Goal: Information Seeking & Learning: Learn about a topic

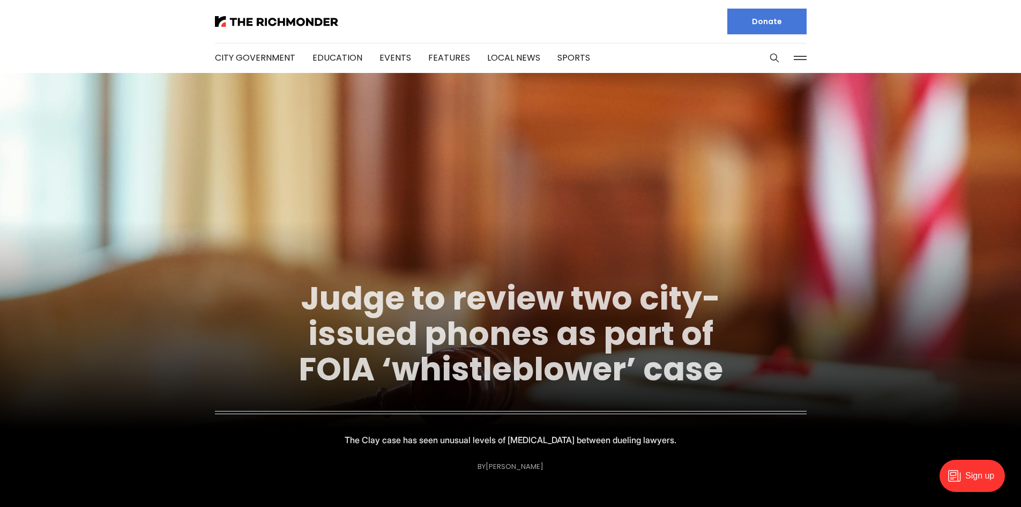
click at [483, 338] on link "Judge to review two city-issued phones as part of FOIA ‘whistleblower’ case" at bounding box center [511, 333] width 425 height 116
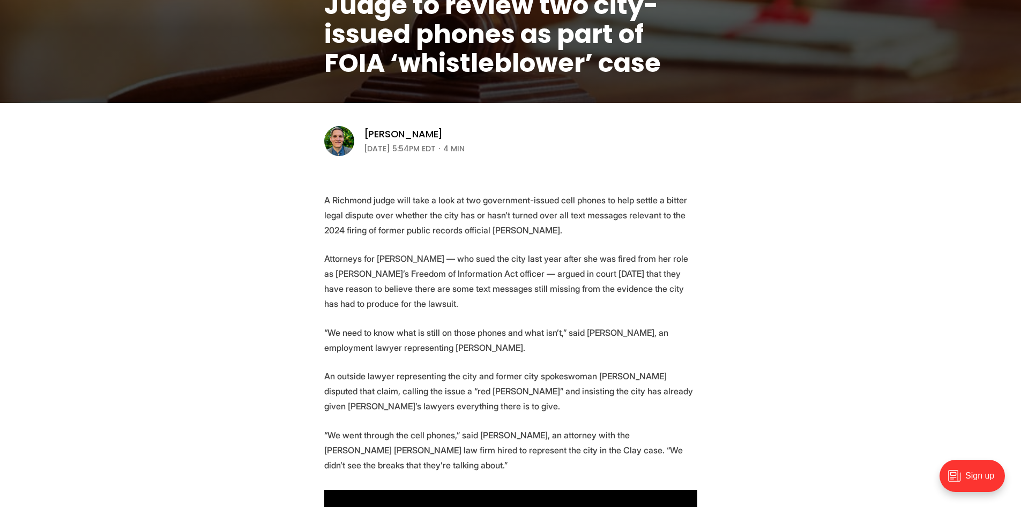
scroll to position [268, 0]
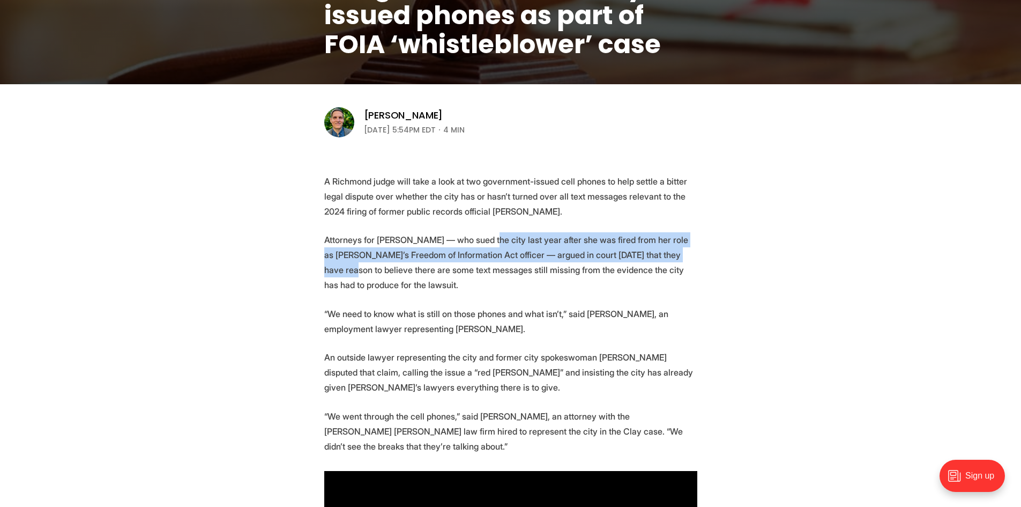
drag, startPoint x: 482, startPoint y: 237, endPoint x: 769, endPoint y: 260, distance: 287.6
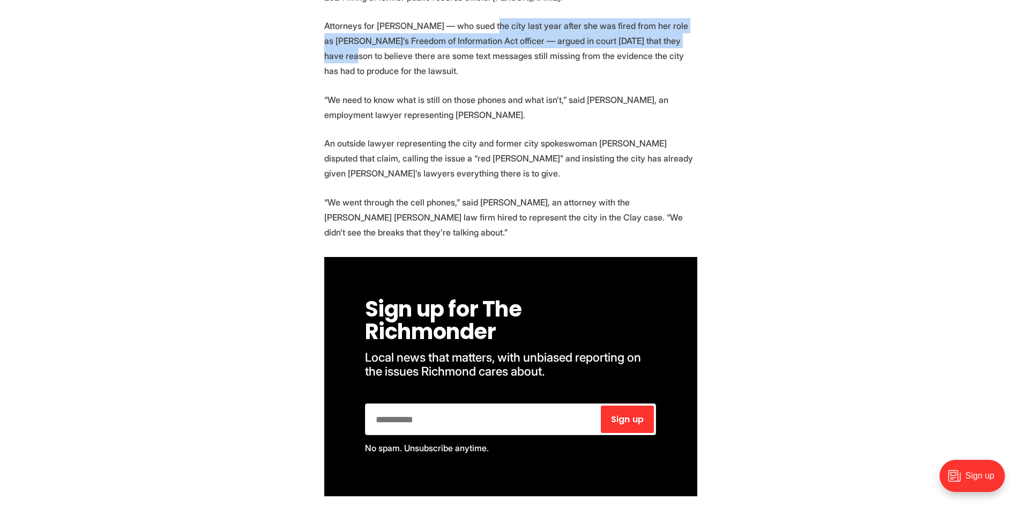
scroll to position [482, 0]
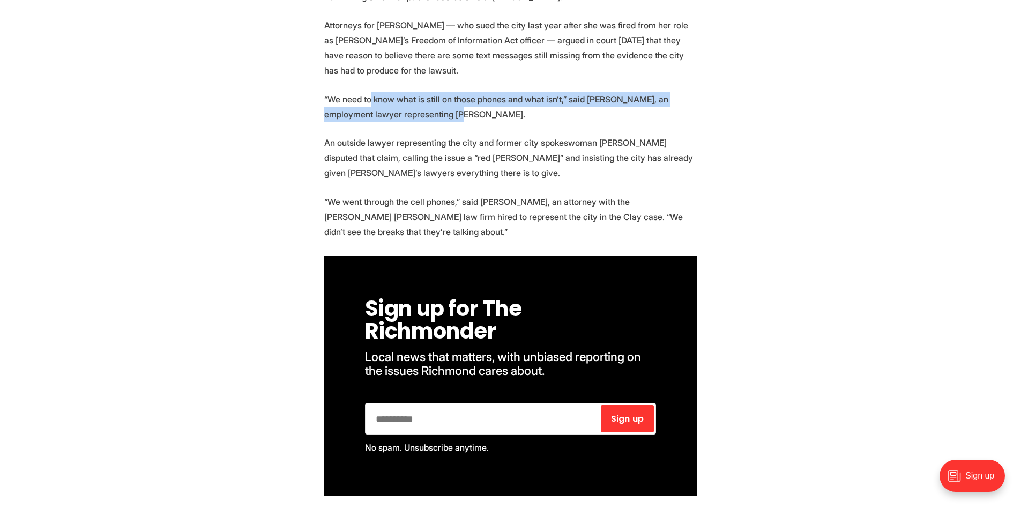
drag, startPoint x: 371, startPoint y: 100, endPoint x: 495, endPoint y: 109, distance: 124.2
click at [495, 109] on p "“We need to know what is still on those phones and what isn’t,” said [PERSON_NA…" at bounding box center [510, 107] width 373 height 30
click at [517, 116] on p "“We need to know what is still on those phones and what isn’t,” said [PERSON_NA…" at bounding box center [510, 107] width 373 height 30
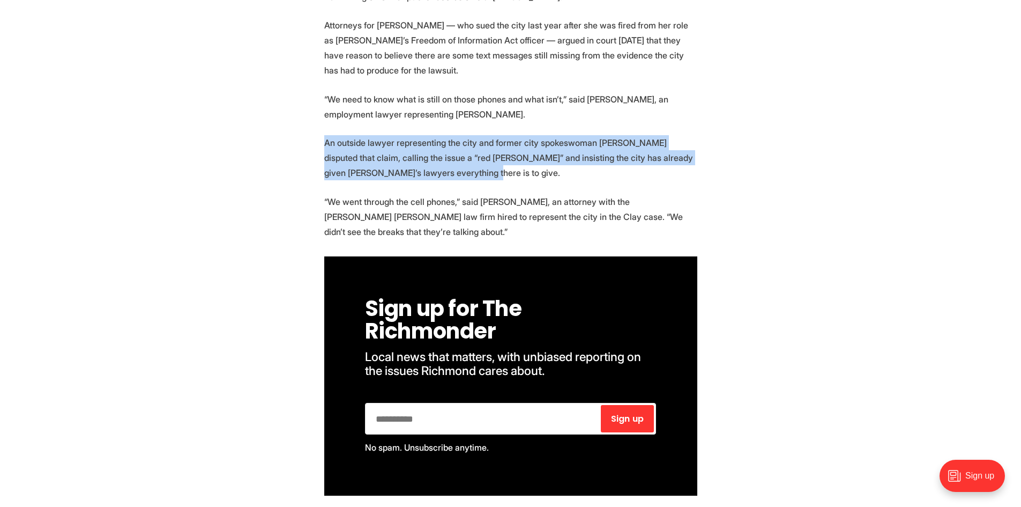
drag, startPoint x: 301, startPoint y: 145, endPoint x: 475, endPoint y: 172, distance: 176.2
click at [493, 174] on p "An outside lawyer representing the city and former city spokeswoman [PERSON_NAM…" at bounding box center [510, 157] width 373 height 45
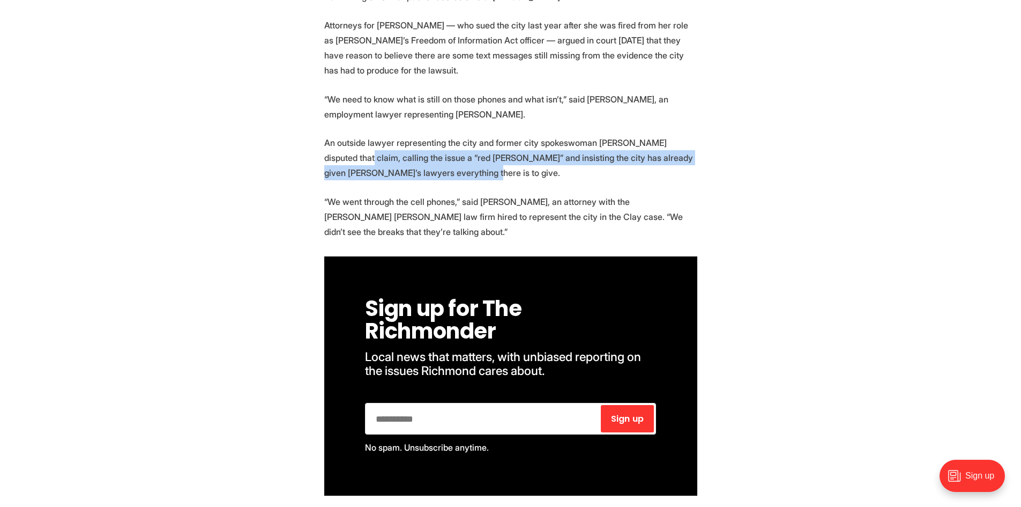
drag, startPoint x: 317, startPoint y: 158, endPoint x: 505, endPoint y: 172, distance: 188.6
click at [523, 169] on p "An outside lawyer representing the city and former city spokeswoman [PERSON_NAM…" at bounding box center [510, 157] width 373 height 45
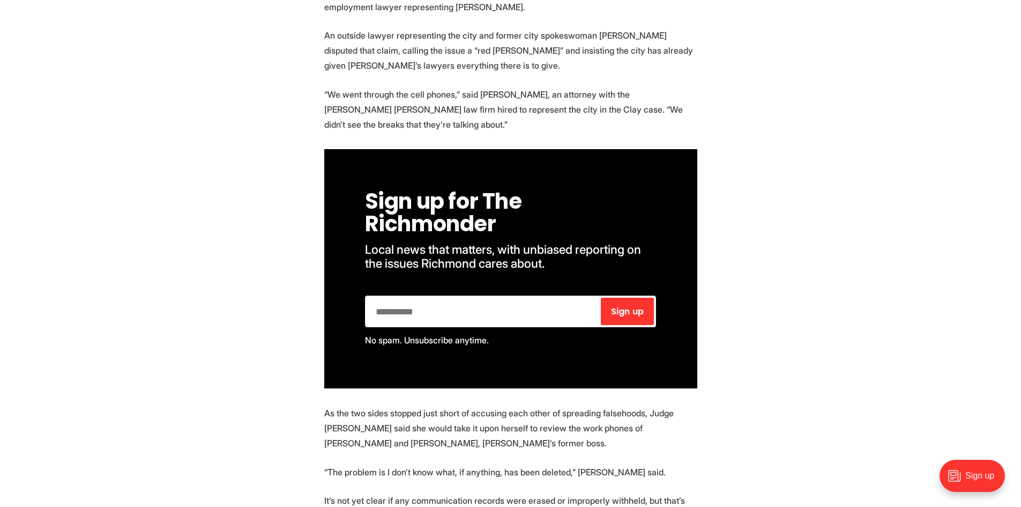
scroll to position [643, 0]
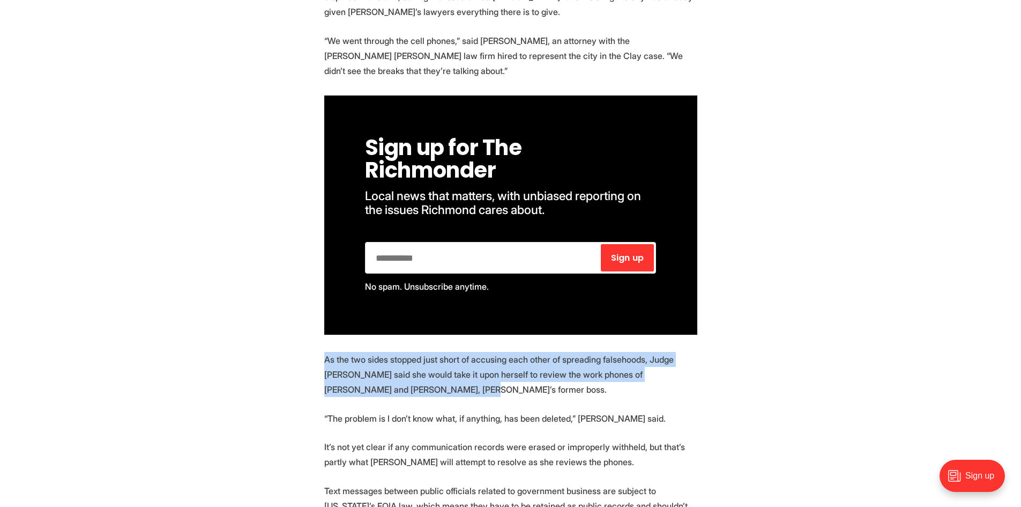
drag, startPoint x: 325, startPoint y: 358, endPoint x: 375, endPoint y: 392, distance: 60.2
click at [375, 392] on p "As the two sides stopped just short of accusing each other of spreading falseho…" at bounding box center [510, 374] width 373 height 45
click at [407, 396] on p "As the two sides stopped just short of accusing each other of spreading falseho…" at bounding box center [510, 374] width 373 height 45
drag, startPoint x: 366, startPoint y: 386, endPoint x: 322, endPoint y: 360, distance: 51.2
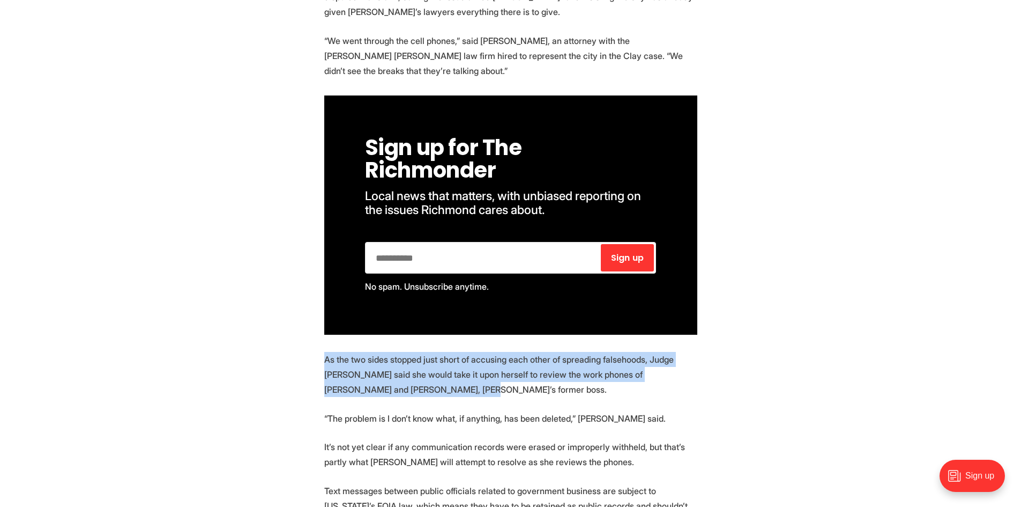
drag, startPoint x: 323, startPoint y: 358, endPoint x: 405, endPoint y: 387, distance: 87.0
click at [405, 384] on p "As the two sides stopped just short of accusing each other of spreading falseho…" at bounding box center [510, 374] width 373 height 45
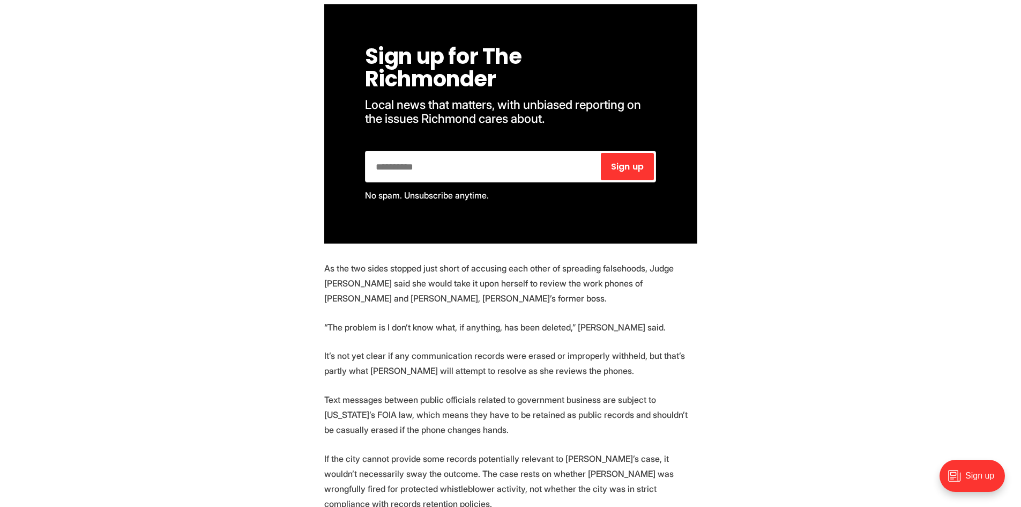
scroll to position [750, 0]
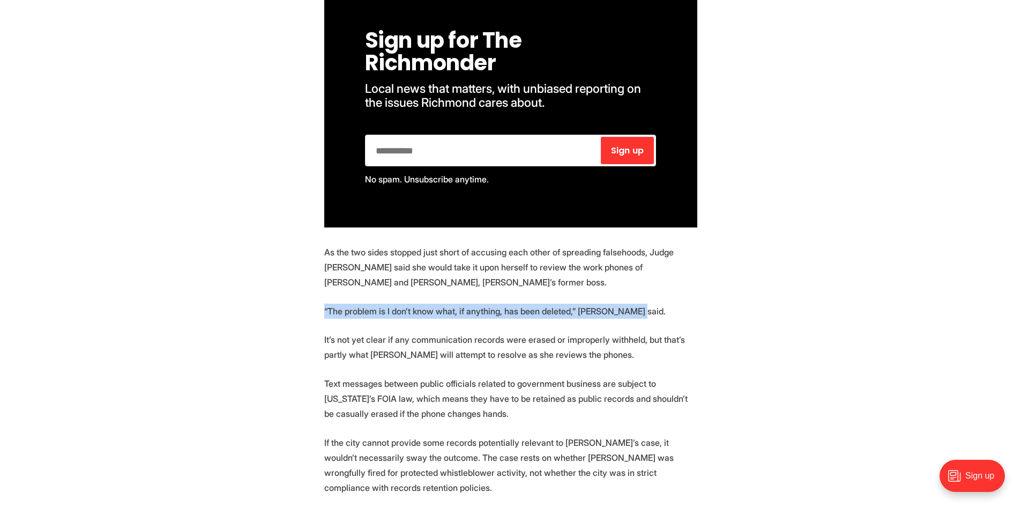
drag, startPoint x: 322, startPoint y: 314, endPoint x: 674, endPoint y: 319, distance: 351.6
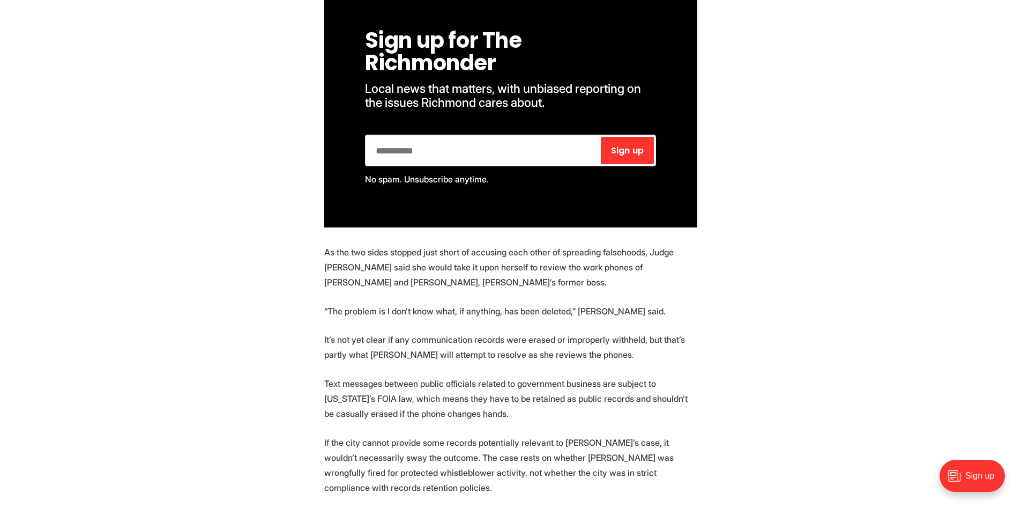
click at [641, 304] on p "“The problem is I don’t know what, if anything, has been deleted,” [PERSON_NAME…" at bounding box center [510, 310] width 373 height 15
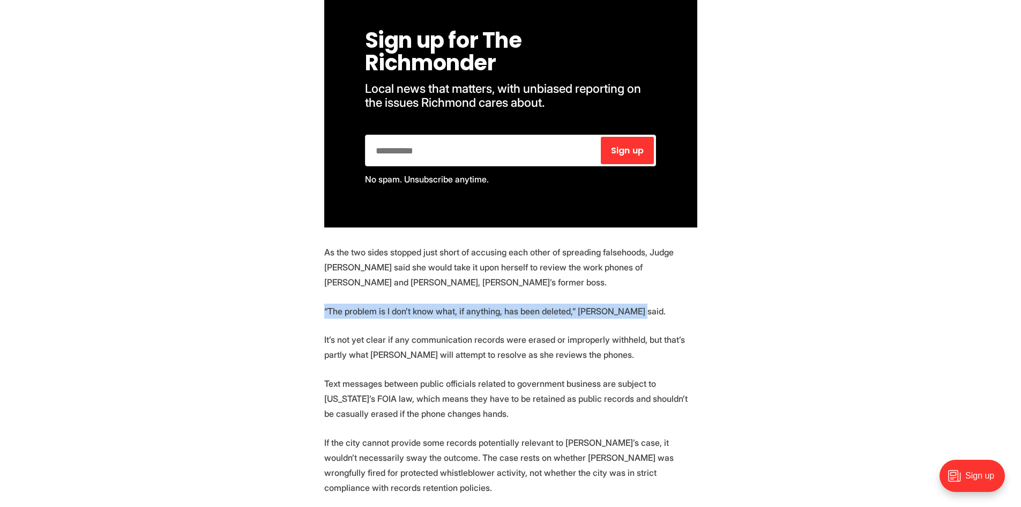
drag, startPoint x: 637, startPoint y: 310, endPoint x: 286, endPoint y: 316, distance: 351.1
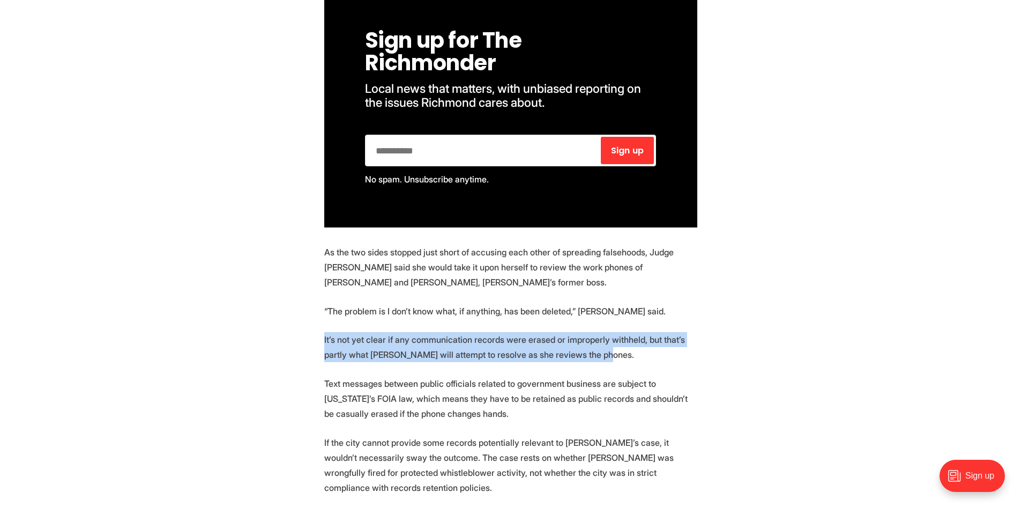
drag, startPoint x: 322, startPoint y: 341, endPoint x: 656, endPoint y: 359, distance: 334.4
click at [656, 359] on p "It’s not yet clear if any communication records were erased or improperly withh…" at bounding box center [510, 347] width 373 height 30
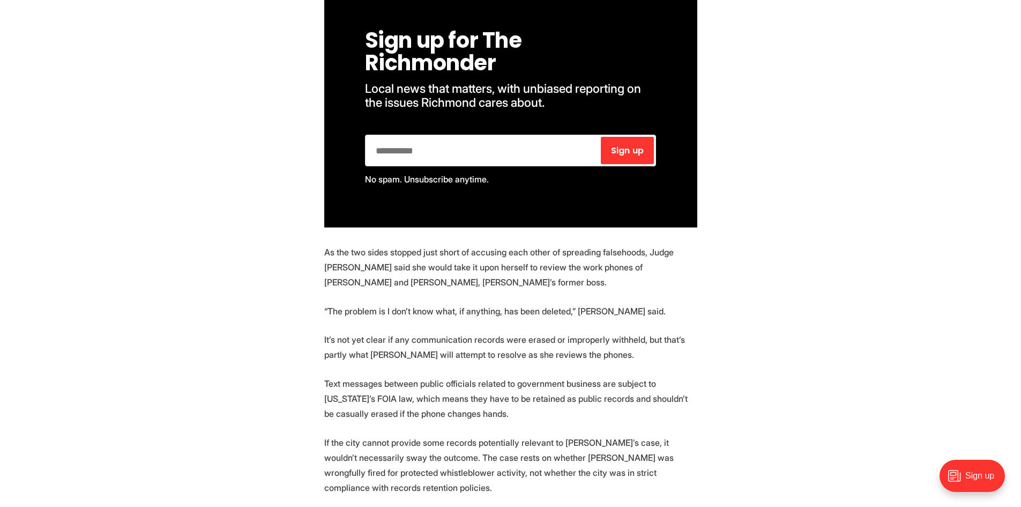
click at [643, 356] on p "It’s not yet clear if any communication records were erased or improperly withh…" at bounding box center [510, 347] width 373 height 30
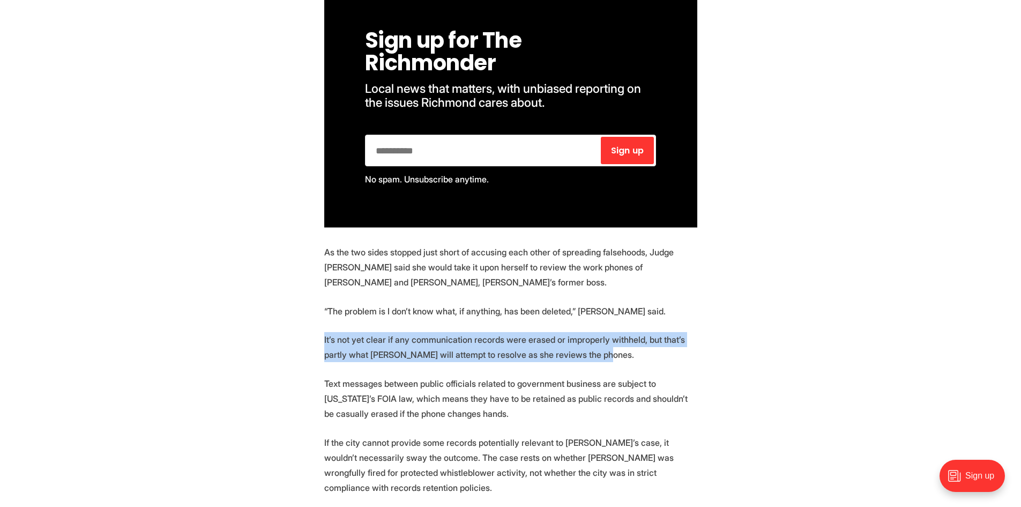
drag, startPoint x: 611, startPoint y: 354, endPoint x: 316, endPoint y: 343, distance: 295.0
drag, startPoint x: 314, startPoint y: 343, endPoint x: 623, endPoint y: 357, distance: 309.6
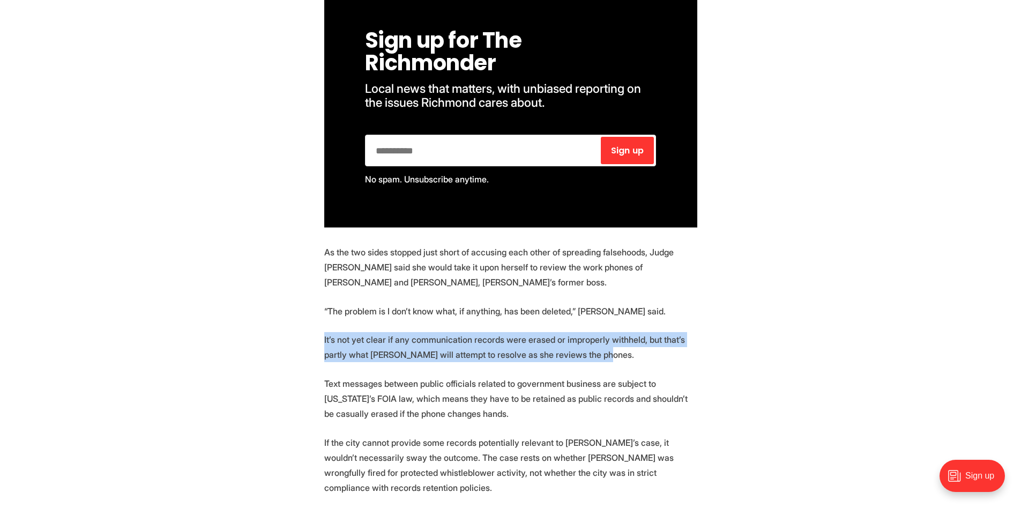
click at [623, 357] on p "It’s not yet clear if any communication records were erased or improperly withh…" at bounding box center [510, 347] width 373 height 30
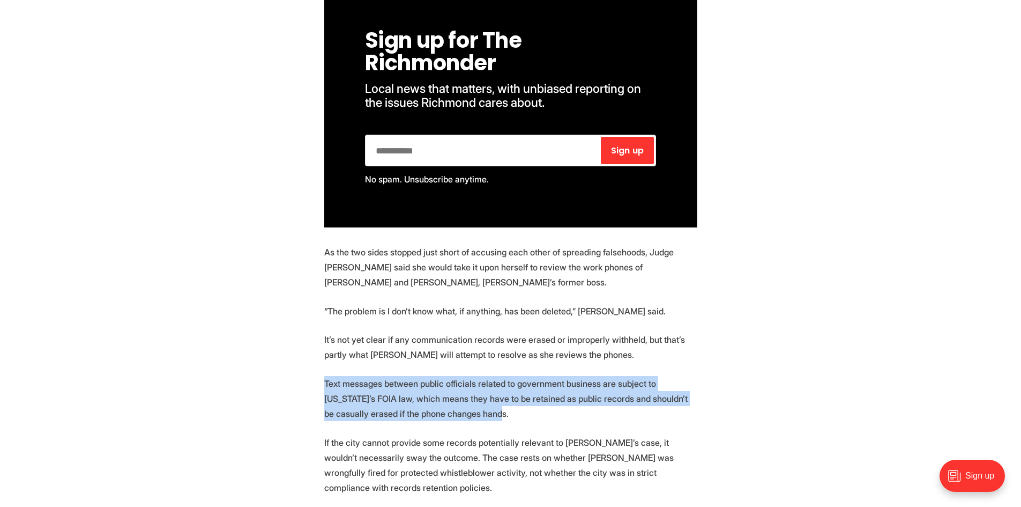
drag, startPoint x: 322, startPoint y: 385, endPoint x: 487, endPoint y: 409, distance: 166.8
click at [487, 409] on p "Text messages between public officials related to government business are subje…" at bounding box center [510, 398] width 373 height 45
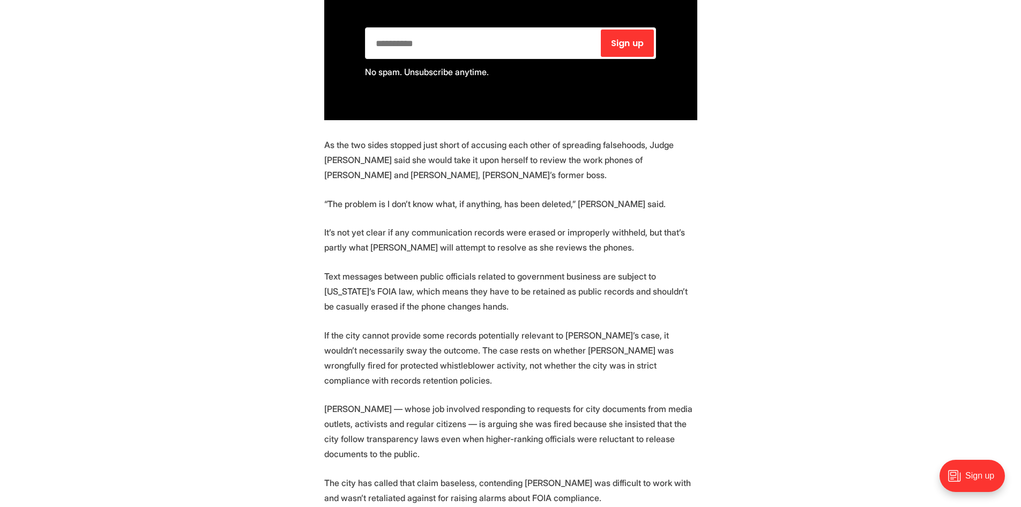
scroll to position [911, 0]
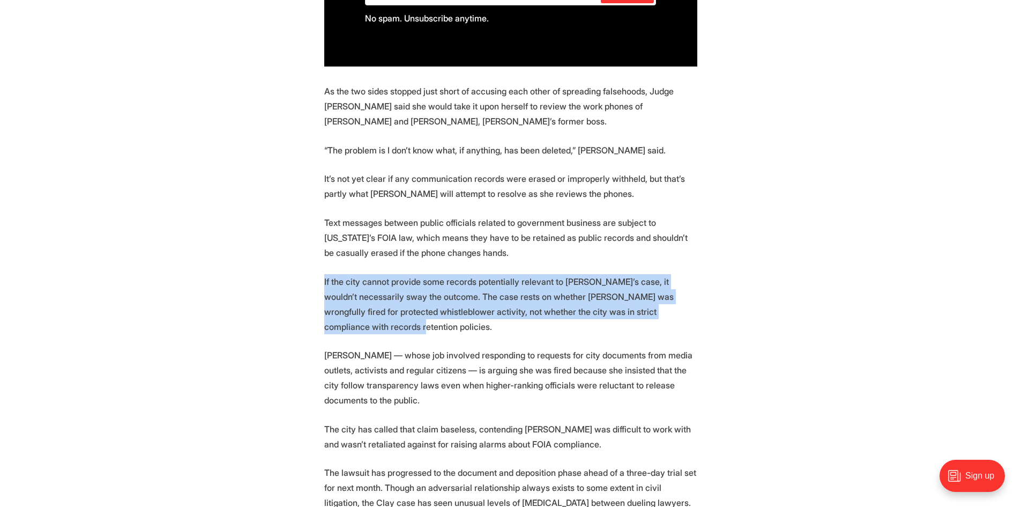
drag, startPoint x: 296, startPoint y: 288, endPoint x: 783, endPoint y: 314, distance: 487.3
click at [783, 314] on section "A Richmond judge will take a look at two government-issued cell phones to help …" at bounding box center [510, 405] width 1021 height 1776
click at [781, 314] on section "A Richmond judge will take a look at two government-issued cell phones to help …" at bounding box center [510, 405] width 1021 height 1776
drag, startPoint x: 306, startPoint y: 282, endPoint x: 790, endPoint y: 312, distance: 484.9
click at [790, 312] on section "A Richmond judge will take a look at two government-issued cell phones to help …" at bounding box center [510, 405] width 1021 height 1776
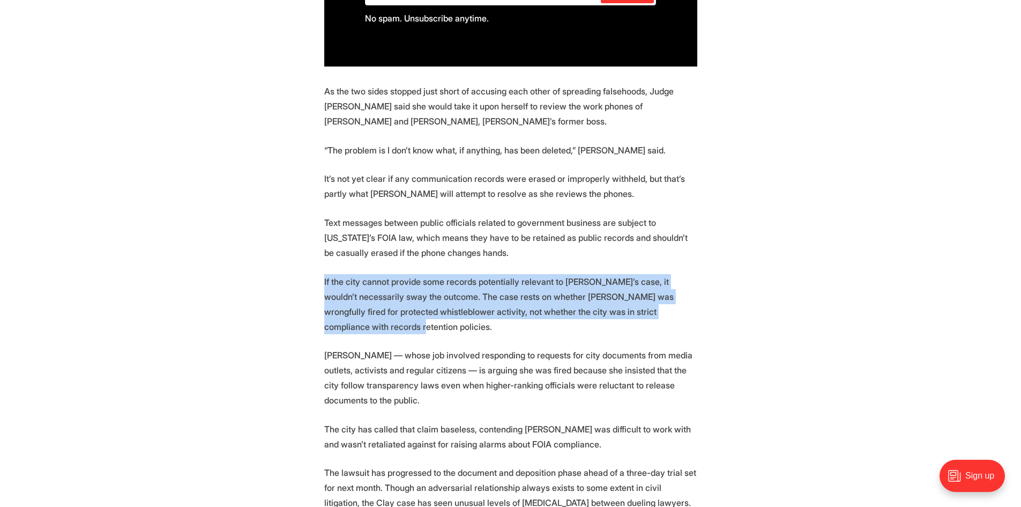
click at [790, 312] on section "A Richmond judge will take a look at two government-issued cell phones to help …" at bounding box center [510, 405] width 1021 height 1776
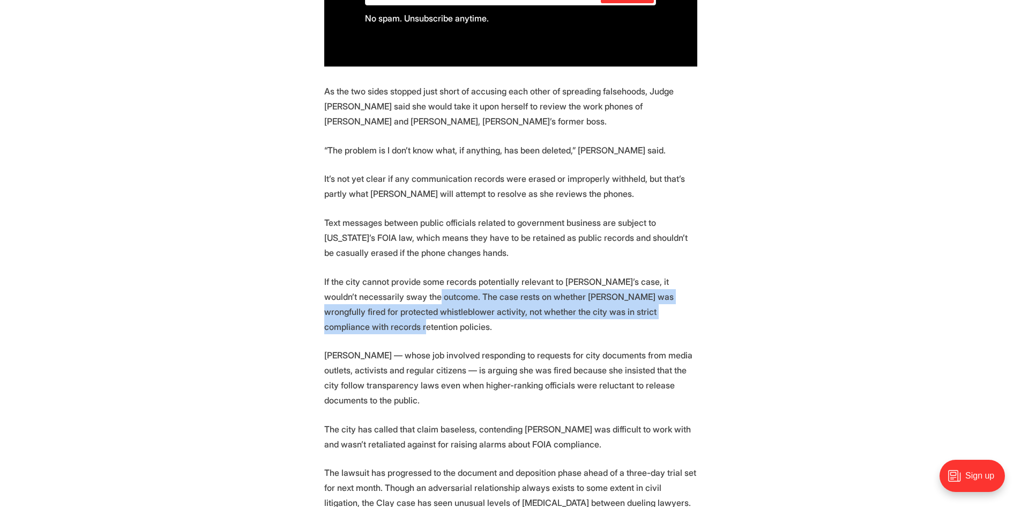
drag, startPoint x: 394, startPoint y: 295, endPoint x: 829, endPoint y: 320, distance: 434.8
click at [829, 320] on section "A Richmond judge will take a look at two government-issued cell phones to help …" at bounding box center [510, 405] width 1021 height 1776
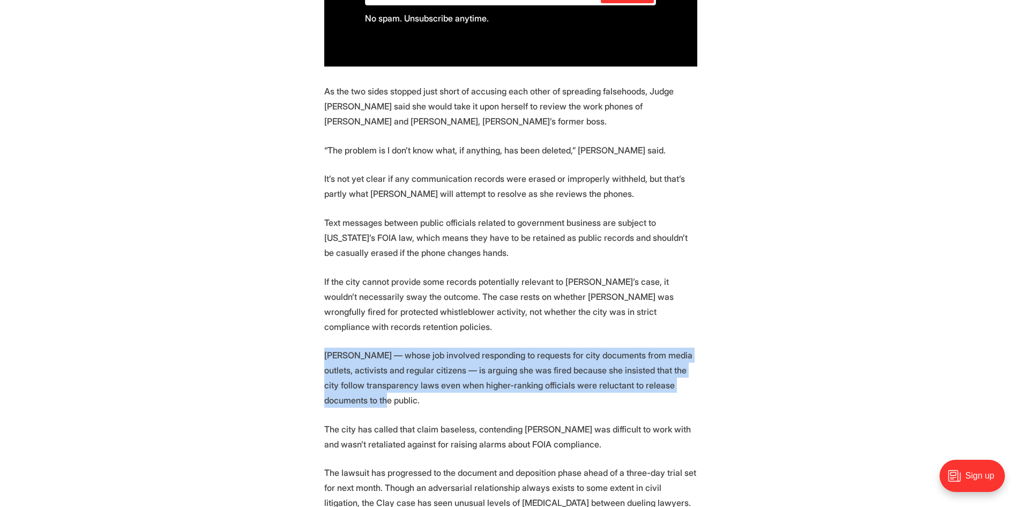
drag, startPoint x: 320, startPoint y: 341, endPoint x: 393, endPoint y: 390, distance: 88.5
click at [393, 390] on section "A Richmond judge will take a look at two government-issued cell phones to help …" at bounding box center [510, 405] width 1021 height 1776
click at [393, 390] on p "[PERSON_NAME] — whose job involved responding to requests for city documents fr…" at bounding box center [510, 377] width 373 height 60
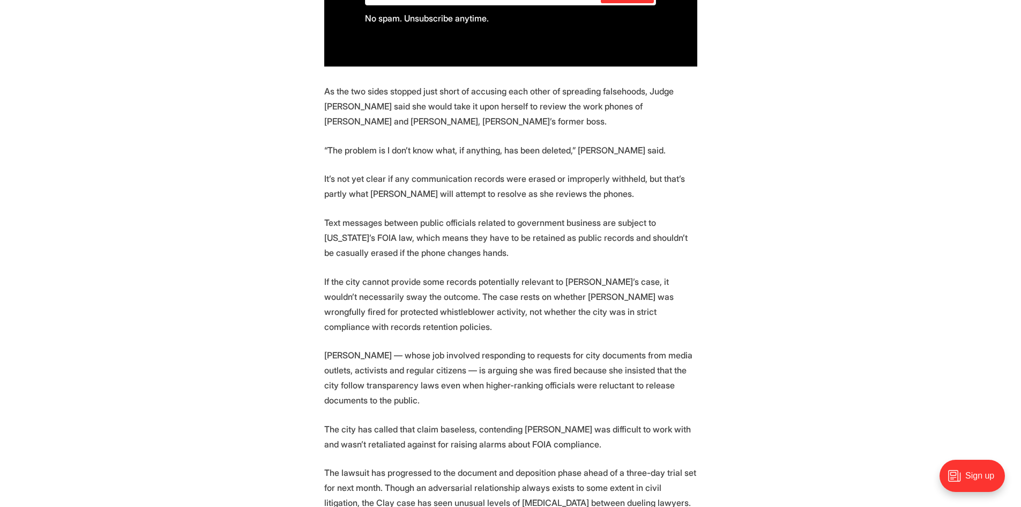
drag, startPoint x: 920, startPoint y: 227, endPoint x: 928, endPoint y: 227, distance: 8.6
click at [924, 227] on section "A Richmond judge will take a look at two government-issued cell phones to help …" at bounding box center [510, 405] width 1021 height 1776
click at [808, 157] on section "A Richmond judge will take a look at two government-issued cell phones to help …" at bounding box center [510, 405] width 1021 height 1776
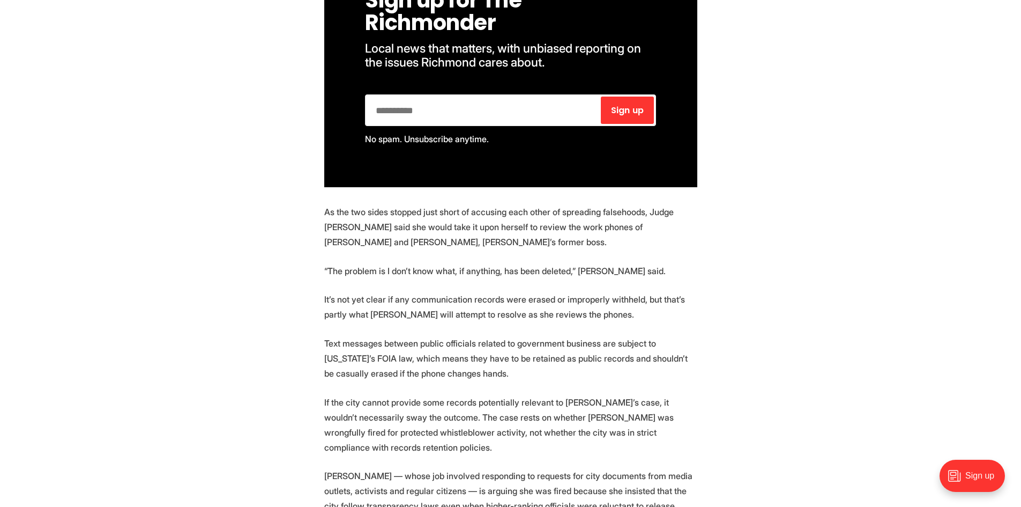
scroll to position [858, 0]
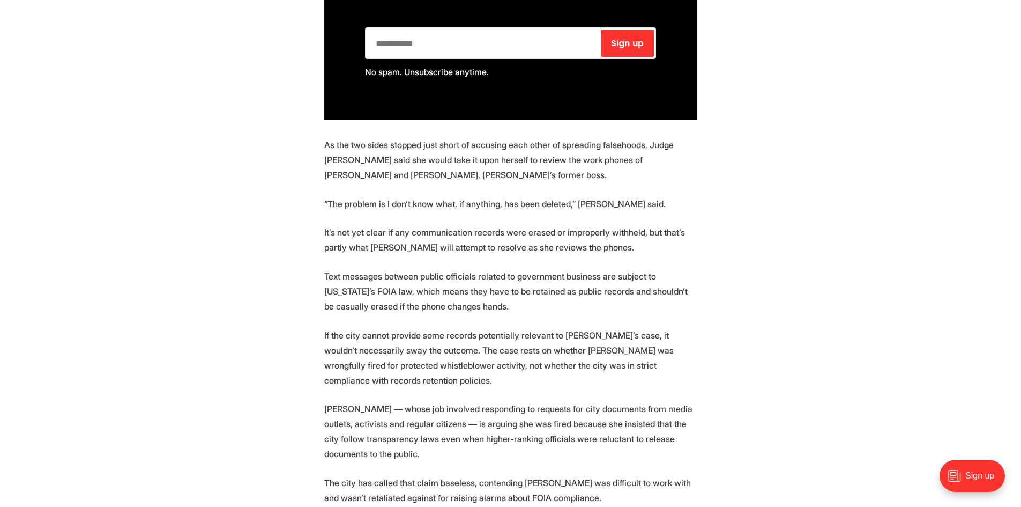
click at [261, 442] on section "A Richmond judge will take a look at two government-issued cell phones to help …" at bounding box center [510, 458] width 1021 height 1776
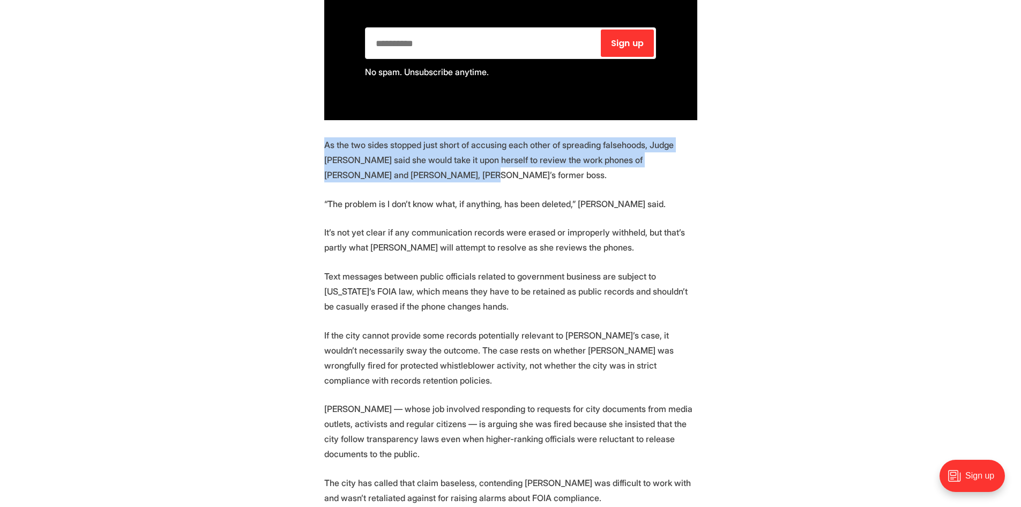
drag, startPoint x: 325, startPoint y: 140, endPoint x: 399, endPoint y: 173, distance: 81.4
click at [399, 173] on p "As the two sides stopped just short of accusing each other of spreading falseho…" at bounding box center [510, 159] width 373 height 45
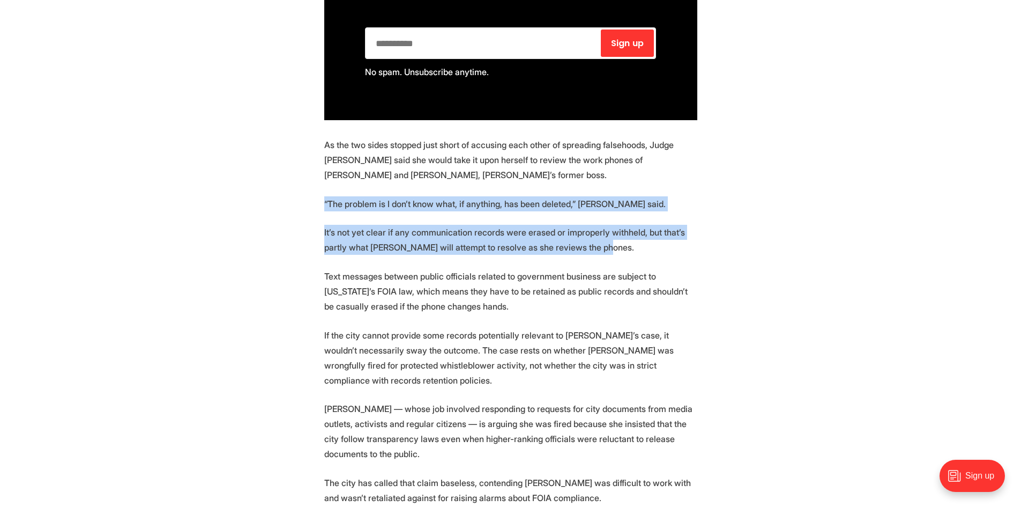
drag, startPoint x: 316, startPoint y: 200, endPoint x: 736, endPoint y: 248, distance: 422.9
click at [736, 248] on section "A Richmond judge will take a look at two government-issued cell phones to help …" at bounding box center [510, 458] width 1021 height 1776
click at [766, 257] on section "A Richmond judge will take a look at two government-issued cell phones to help …" at bounding box center [510, 458] width 1021 height 1776
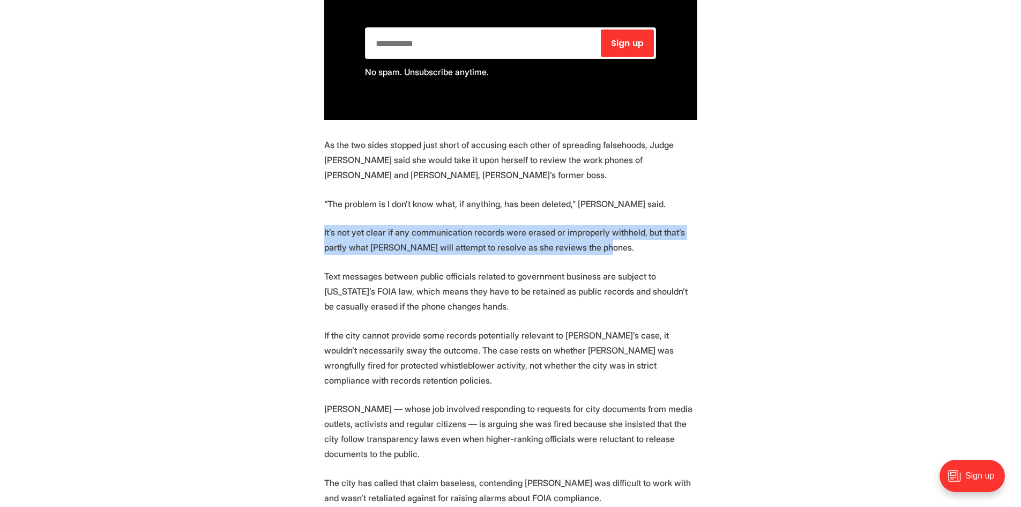
drag, startPoint x: 594, startPoint y: 241, endPoint x: 292, endPoint y: 229, distance: 302.5
click at [292, 229] on section "A Richmond judge will take a look at two government-issued cell phones to help …" at bounding box center [510, 458] width 1021 height 1776
click at [292, 230] on section "A Richmond judge will take a look at two government-issued cell phones to help …" at bounding box center [510, 458] width 1021 height 1776
drag, startPoint x: 462, startPoint y: 249, endPoint x: 594, endPoint y: 256, distance: 132.0
click at [594, 256] on section "A Richmond judge will take a look at two government-issued cell phones to help …" at bounding box center [510, 458] width 1021 height 1776
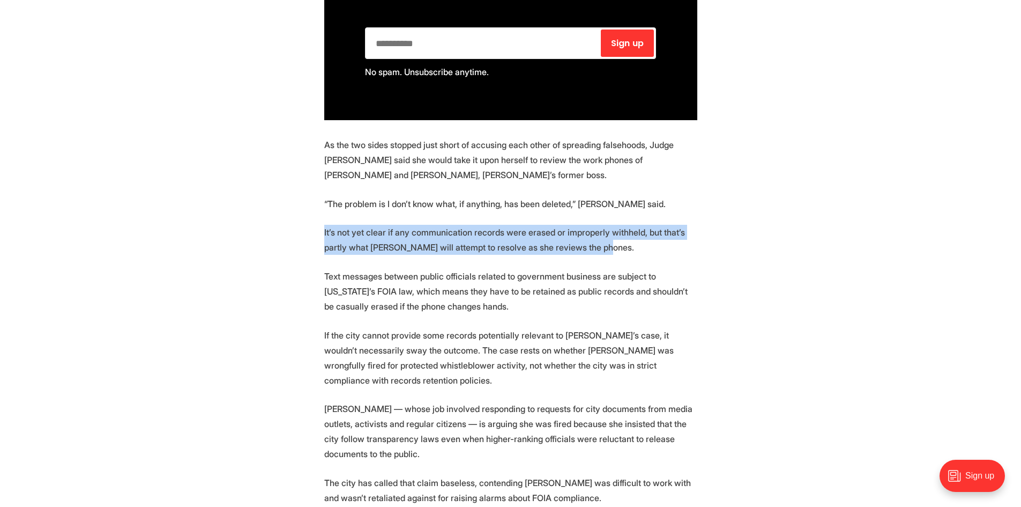
click at [594, 255] on p "It’s not yet clear if any communication records were erased or improperly withh…" at bounding box center [510, 240] width 373 height 30
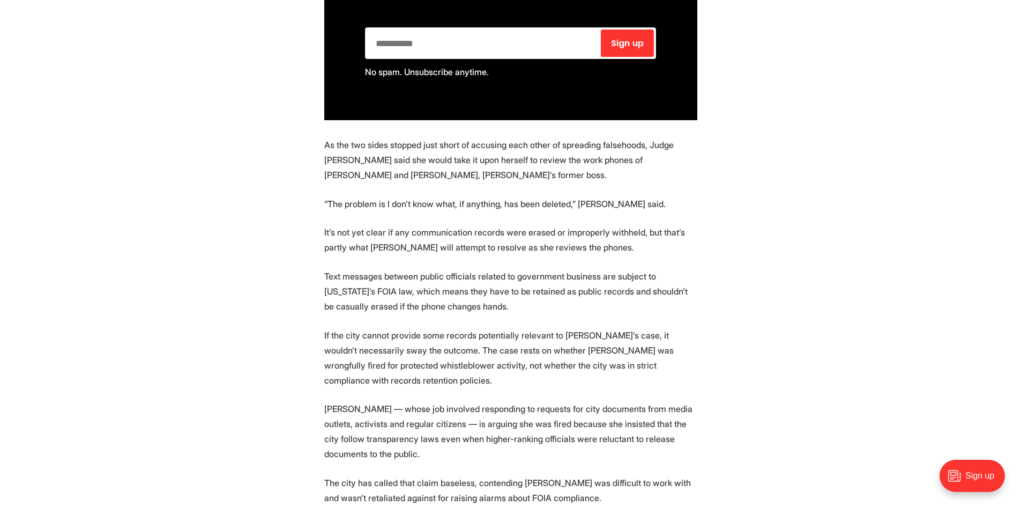
click at [546, 302] on p "Text messages between public officials related to government business are subje…" at bounding box center [510, 291] width 373 height 45
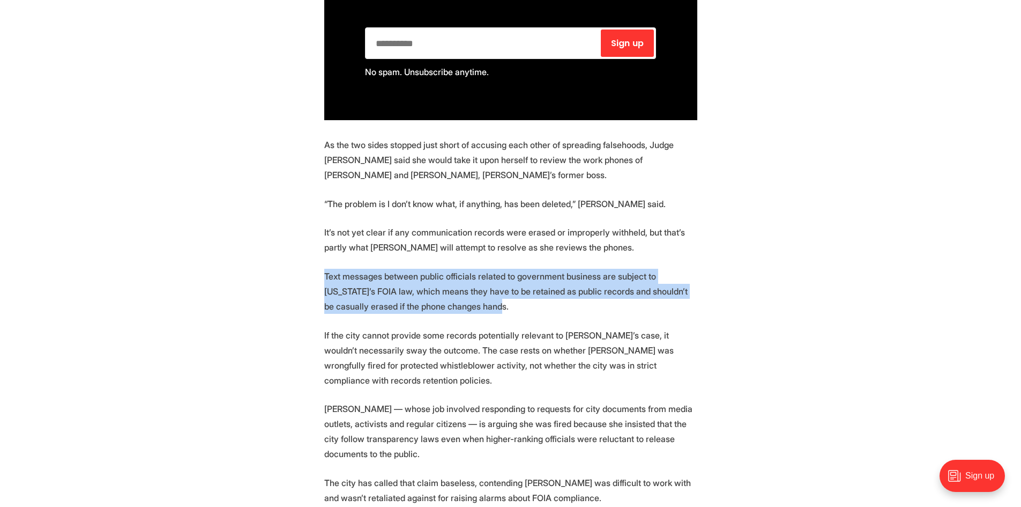
drag, startPoint x: 516, startPoint y: 311, endPoint x: 321, endPoint y: 278, distance: 198.4
click at [321, 278] on section "A Richmond judge will take a look at two government-issued cell phones to help …" at bounding box center [510, 458] width 1021 height 1776
drag, startPoint x: 321, startPoint y: 278, endPoint x: 541, endPoint y: 315, distance: 224.0
click at [541, 315] on section "A Richmond judge will take a look at two government-issued cell phones to help …" at bounding box center [510, 458] width 1021 height 1776
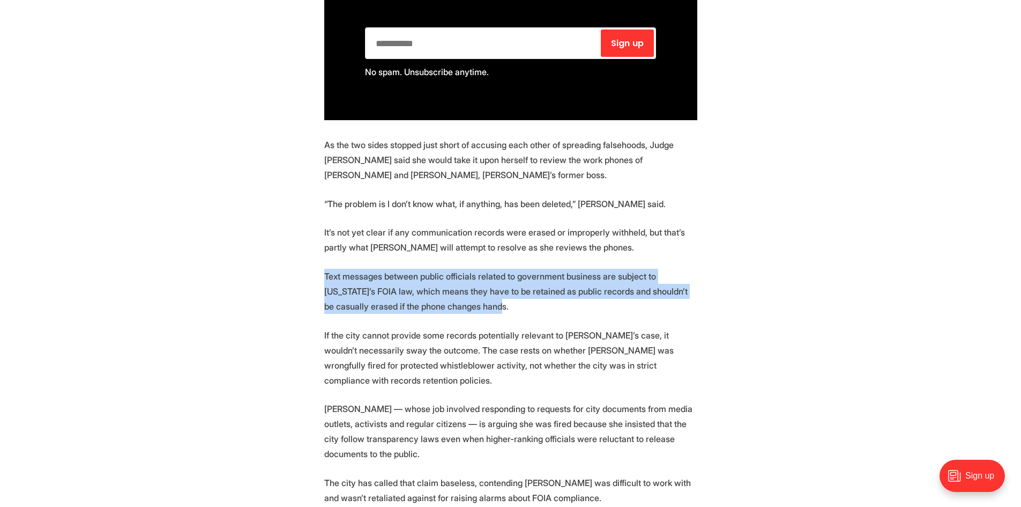
click at [541, 315] on section "A Richmond judge will take a look at two government-issued cell phones to help …" at bounding box center [510, 458] width 1021 height 1776
drag, startPoint x: 547, startPoint y: 314, endPoint x: 309, endPoint y: 278, distance: 240.2
click at [309, 278] on section "A Richmond judge will take a look at two government-issued cell phones to help …" at bounding box center [510, 458] width 1021 height 1776
click at [304, 277] on section "A Richmond judge will take a look at two government-issued cell phones to help …" at bounding box center [510, 458] width 1021 height 1776
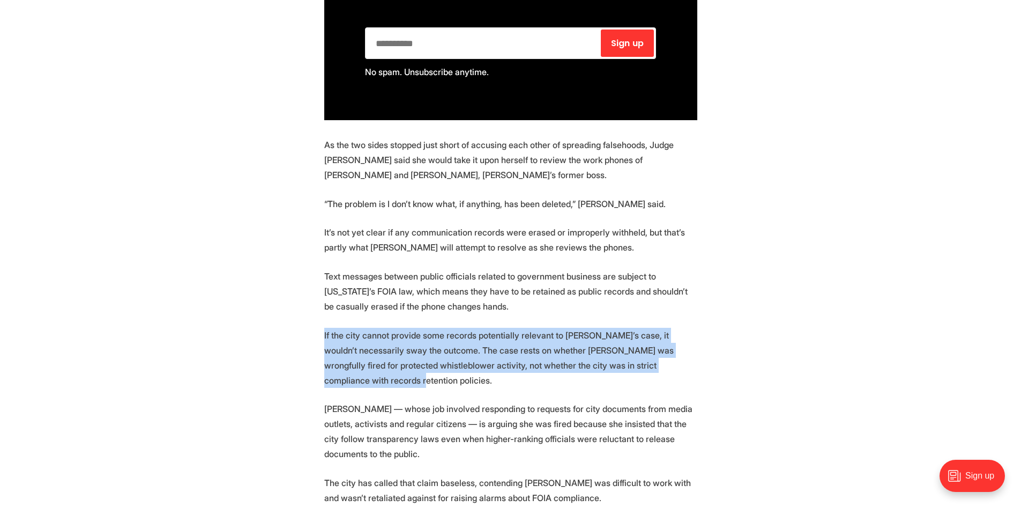
drag, startPoint x: 319, startPoint y: 326, endPoint x: 833, endPoint y: 363, distance: 514.8
click at [833, 363] on section "A Richmond judge will take a look at two government-issued cell phones to help …" at bounding box center [510, 458] width 1021 height 1776
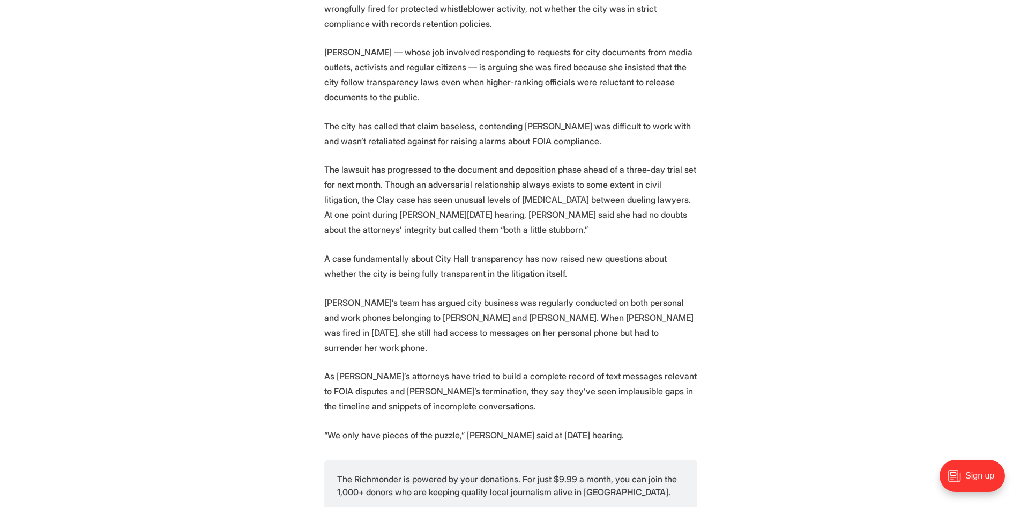
scroll to position [1233, 0]
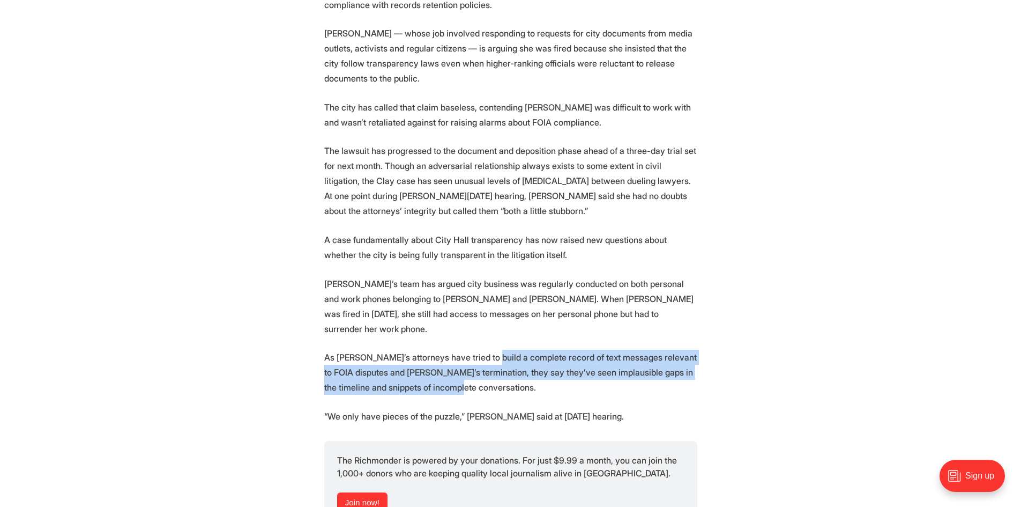
drag, startPoint x: 480, startPoint y: 326, endPoint x: 533, endPoint y: 360, distance: 63.3
click at [533, 360] on p "As [PERSON_NAME]’s attorneys have tried to build a complete record of text mess…" at bounding box center [510, 371] width 373 height 45
click at [650, 360] on p "As [PERSON_NAME]’s attorneys have tried to build a complete record of text mess…" at bounding box center [510, 371] width 373 height 45
drag, startPoint x: 504, startPoint y: 353, endPoint x: 323, endPoint y: 326, distance: 182.5
click at [323, 326] on section "A Richmond judge will take a look at two government-issued cell phones to help …" at bounding box center [510, 83] width 1021 height 1776
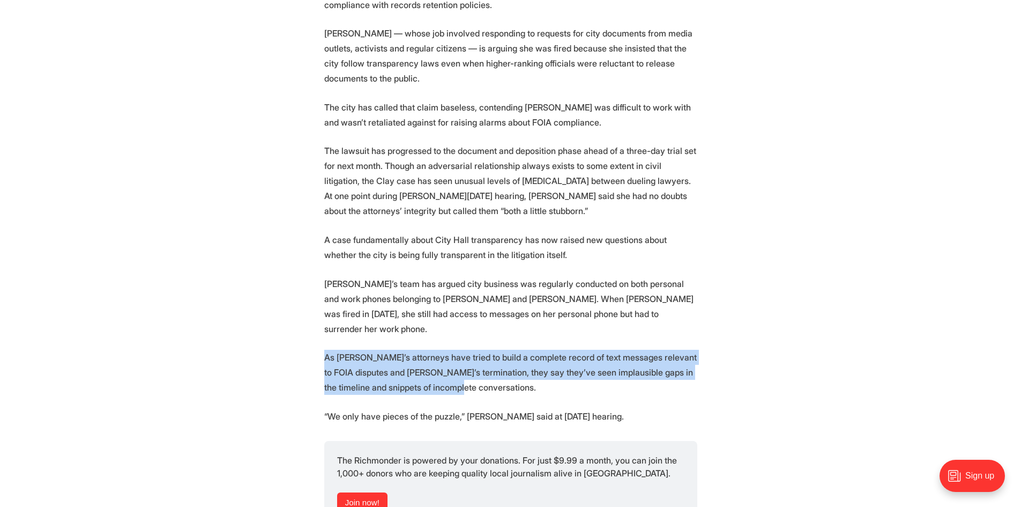
click at [313, 323] on section "A Richmond judge will take a look at two government-issued cell phones to help …" at bounding box center [510, 83] width 1021 height 1776
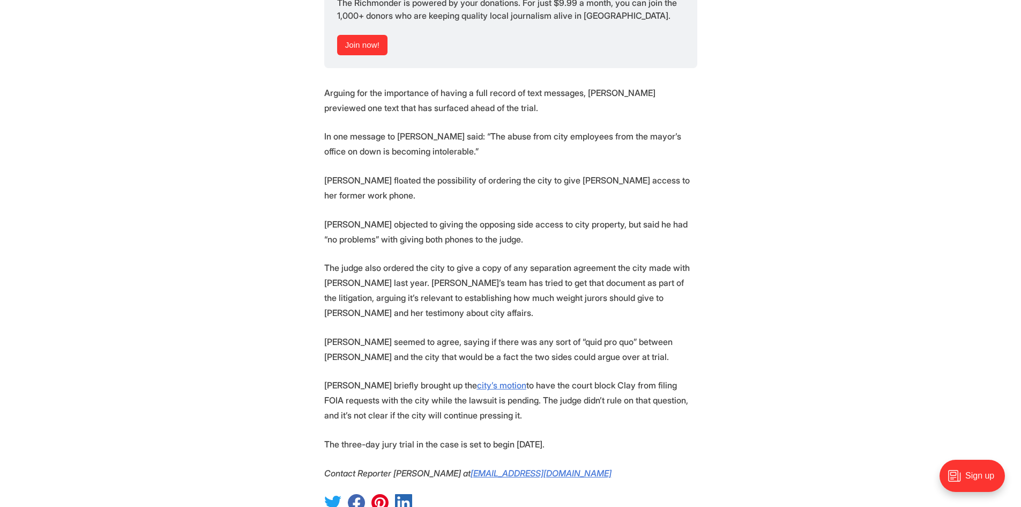
scroll to position [1715, 0]
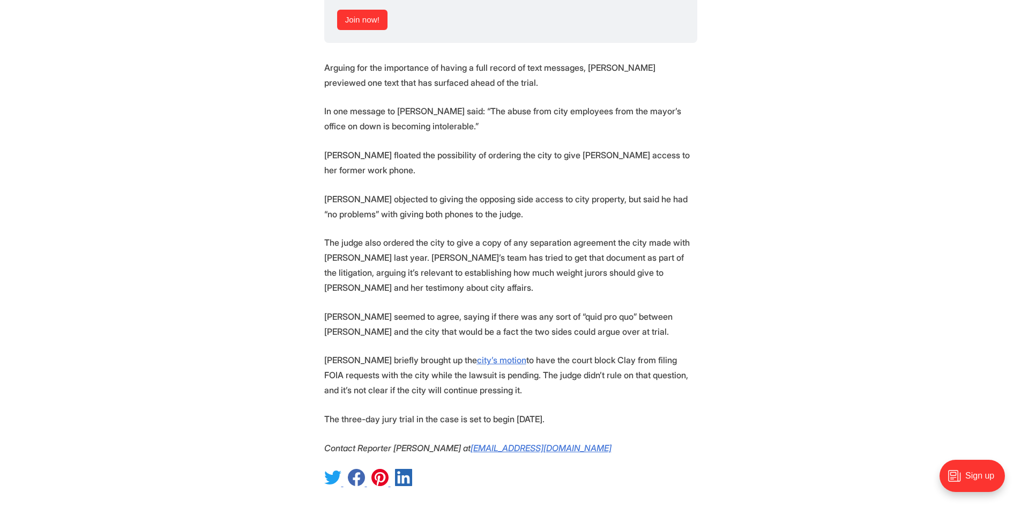
drag, startPoint x: 404, startPoint y: 299, endPoint x: 531, endPoint y: 346, distance: 135.8
drag, startPoint x: 590, startPoint y: 372, endPoint x: 331, endPoint y: 318, distance: 264.4
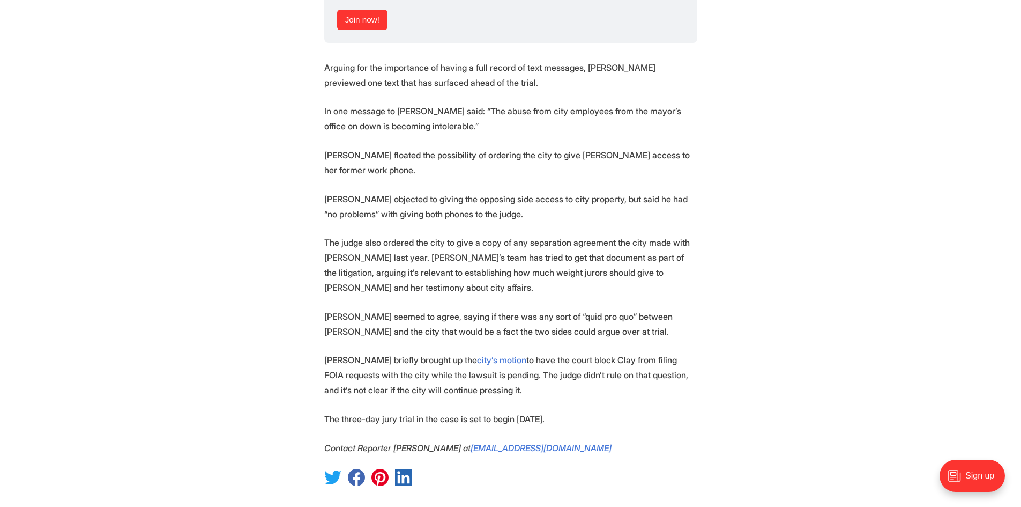
click at [325, 352] on p "[PERSON_NAME] briefly brought up the city’s motion to have the court block Clay…" at bounding box center [510, 374] width 373 height 45
drag, startPoint x: 310, startPoint y: 318, endPoint x: 663, endPoint y: 367, distance: 356.0
click at [663, 411] on p "The three-day jury trial in the case is set to begin [DATE]." at bounding box center [510, 418] width 373 height 15
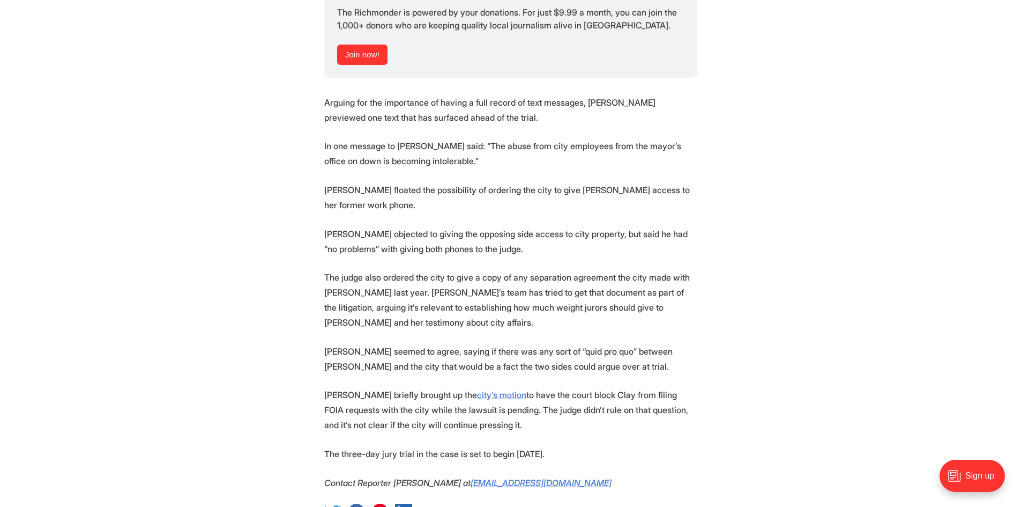
scroll to position [1662, 0]
